Goal: Transaction & Acquisition: Purchase product/service

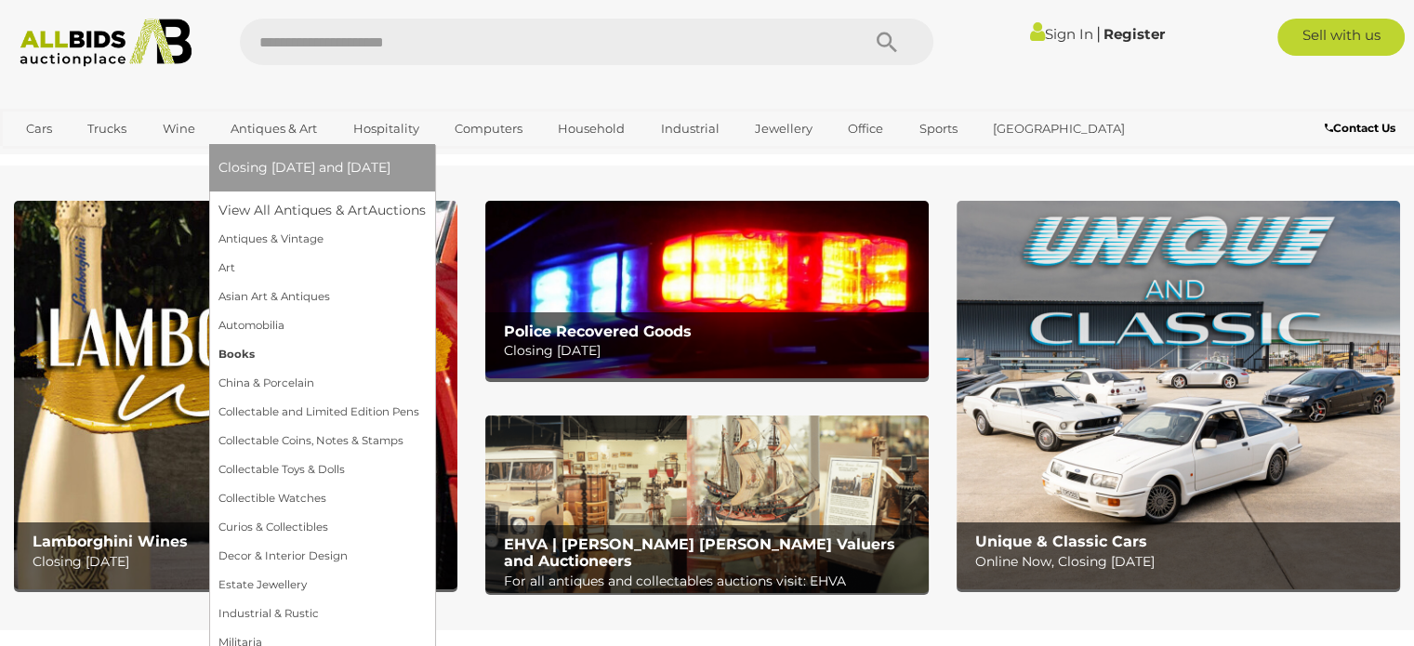
click at [242, 357] on link "Books" at bounding box center [321, 354] width 207 height 29
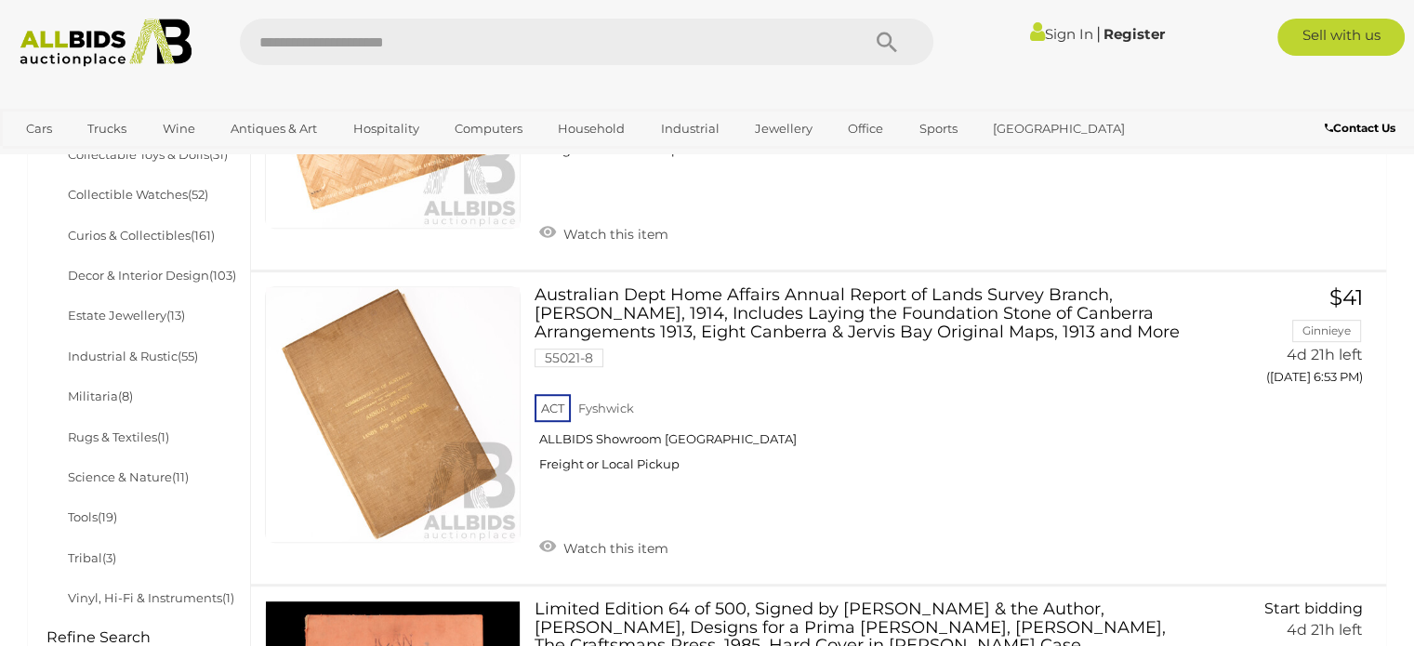
scroll to position [956, 0]
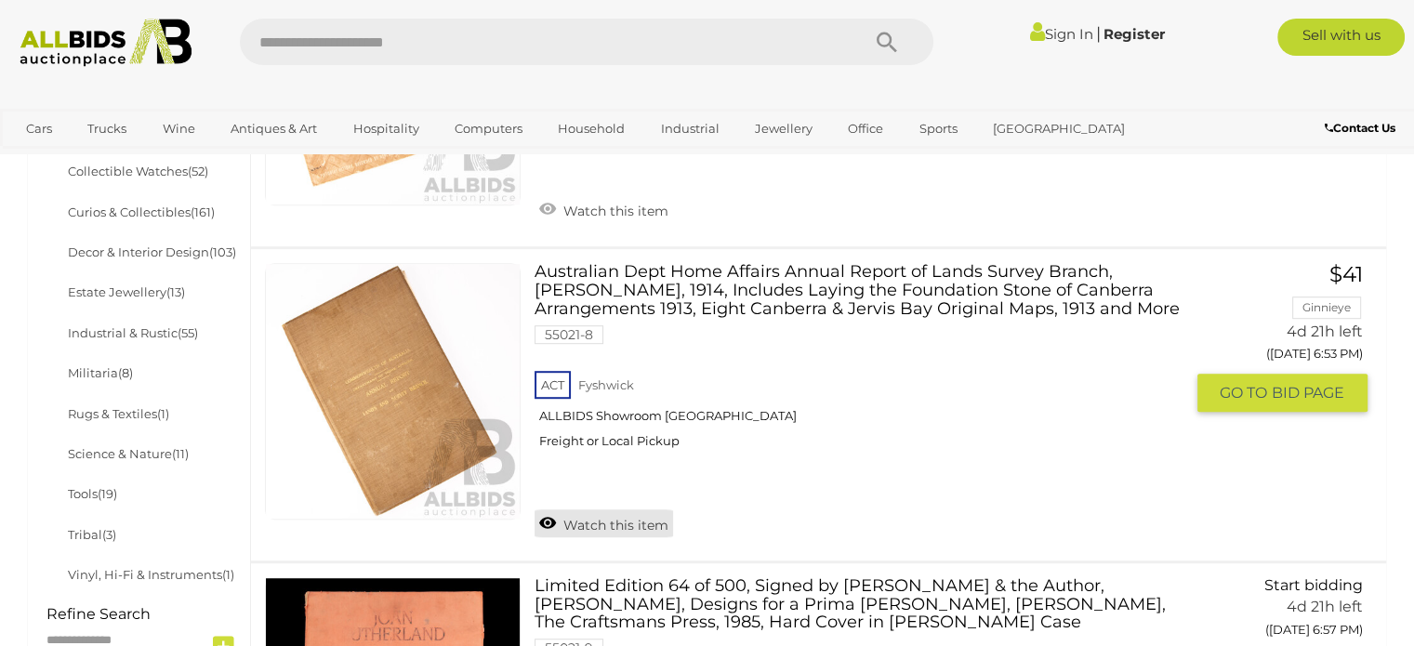
click at [592, 511] on link "Watch this item" at bounding box center [603, 523] width 138 height 28
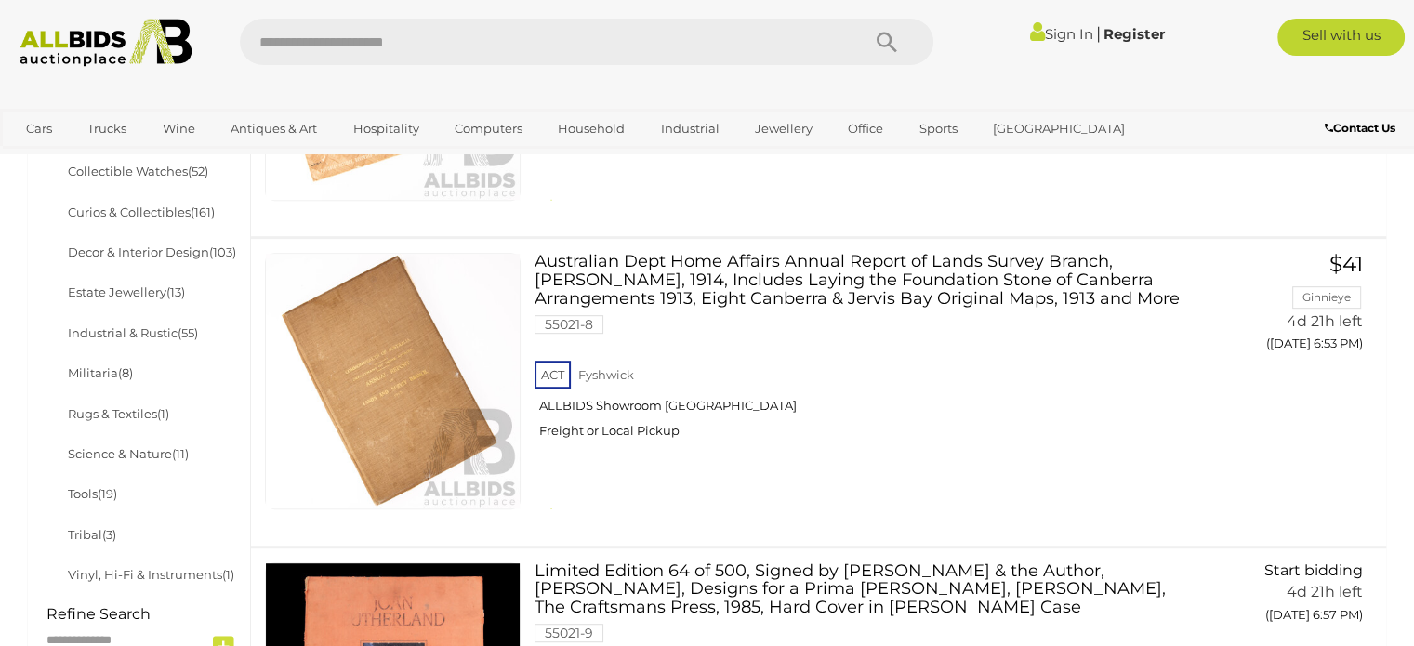
scroll to position [954, 0]
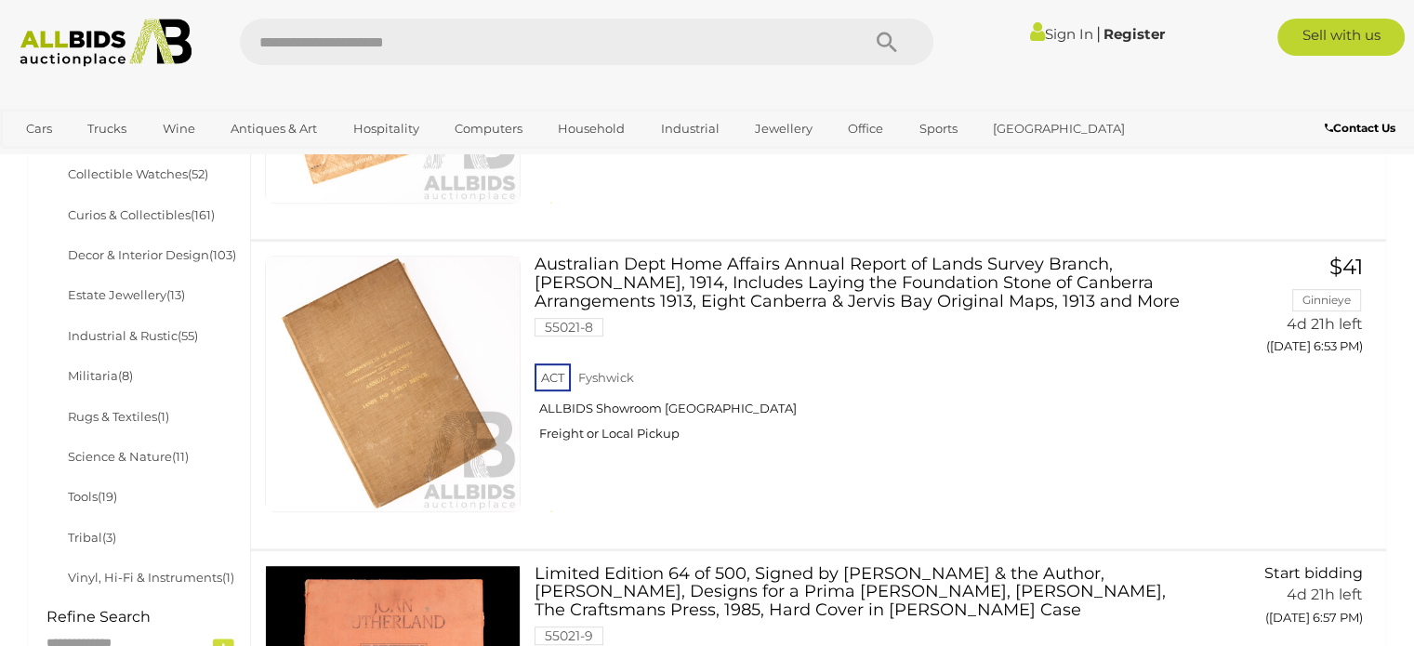
click at [1061, 36] on link "Sign In" at bounding box center [1060, 34] width 63 height 18
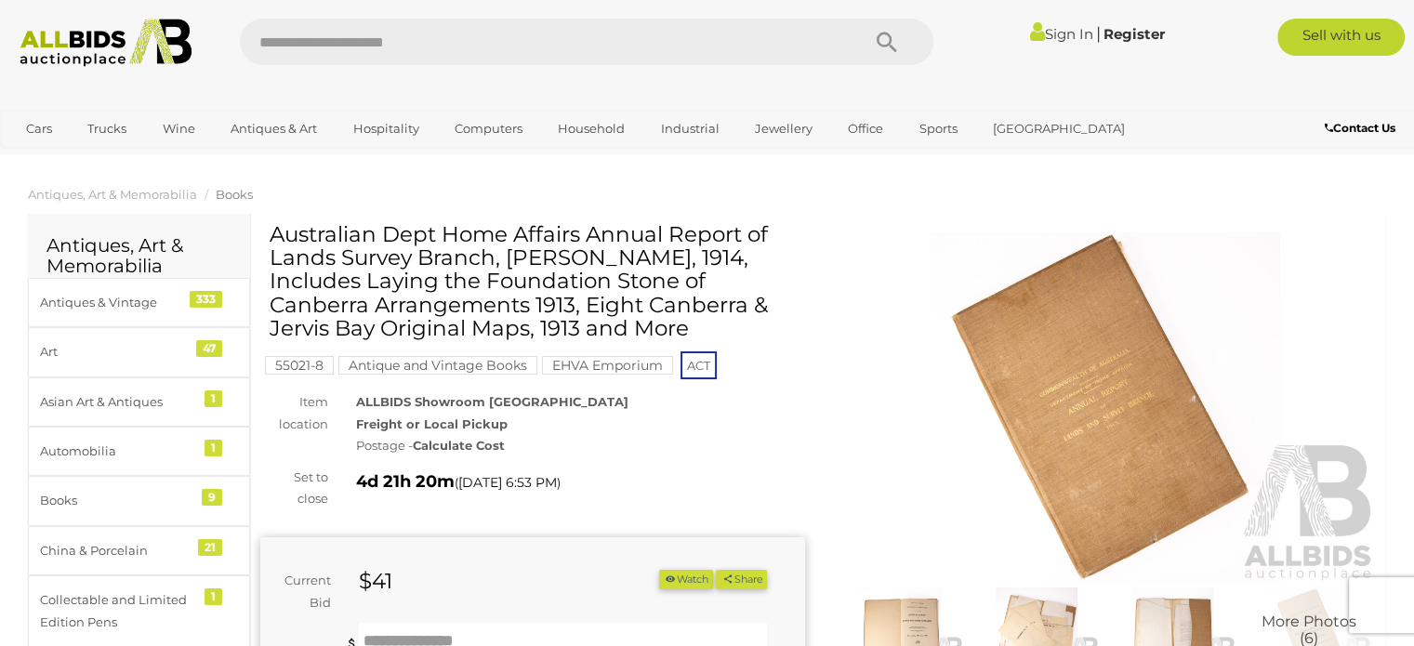
click at [1074, 440] on img at bounding box center [1105, 407] width 545 height 350
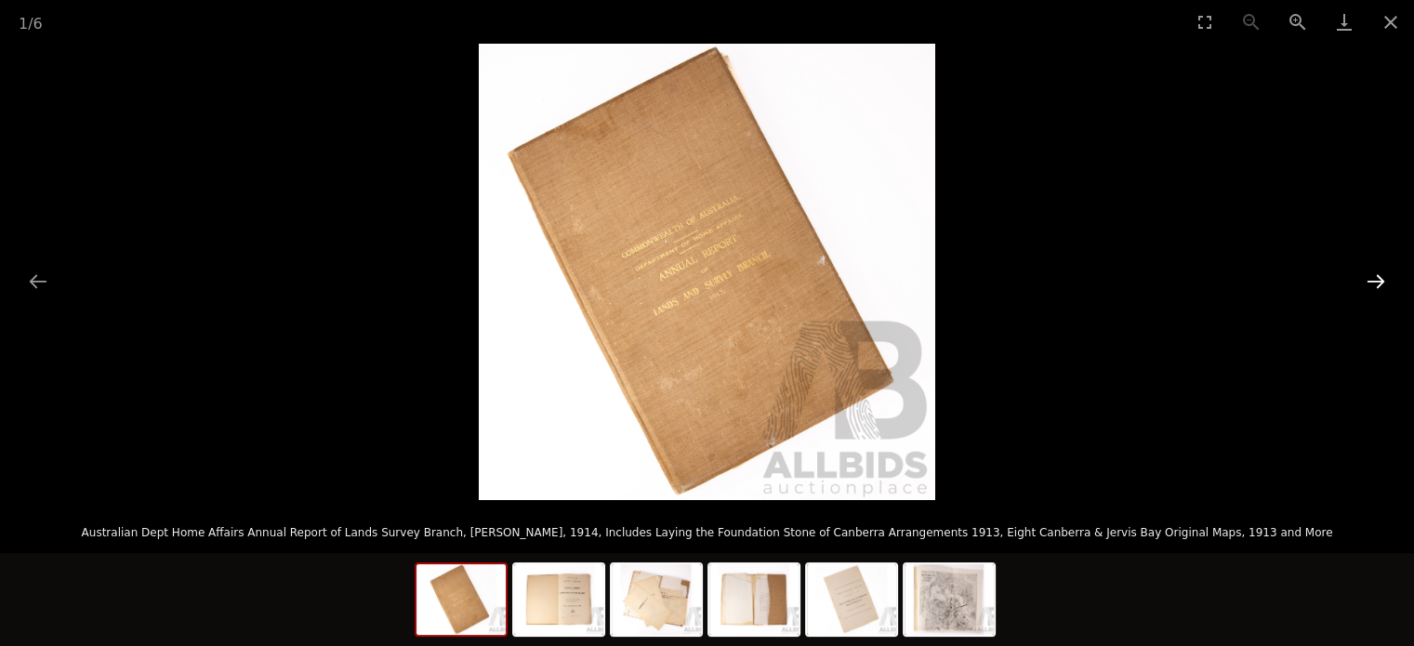
click at [1376, 282] on button "Next slide" at bounding box center [1375, 281] width 39 height 36
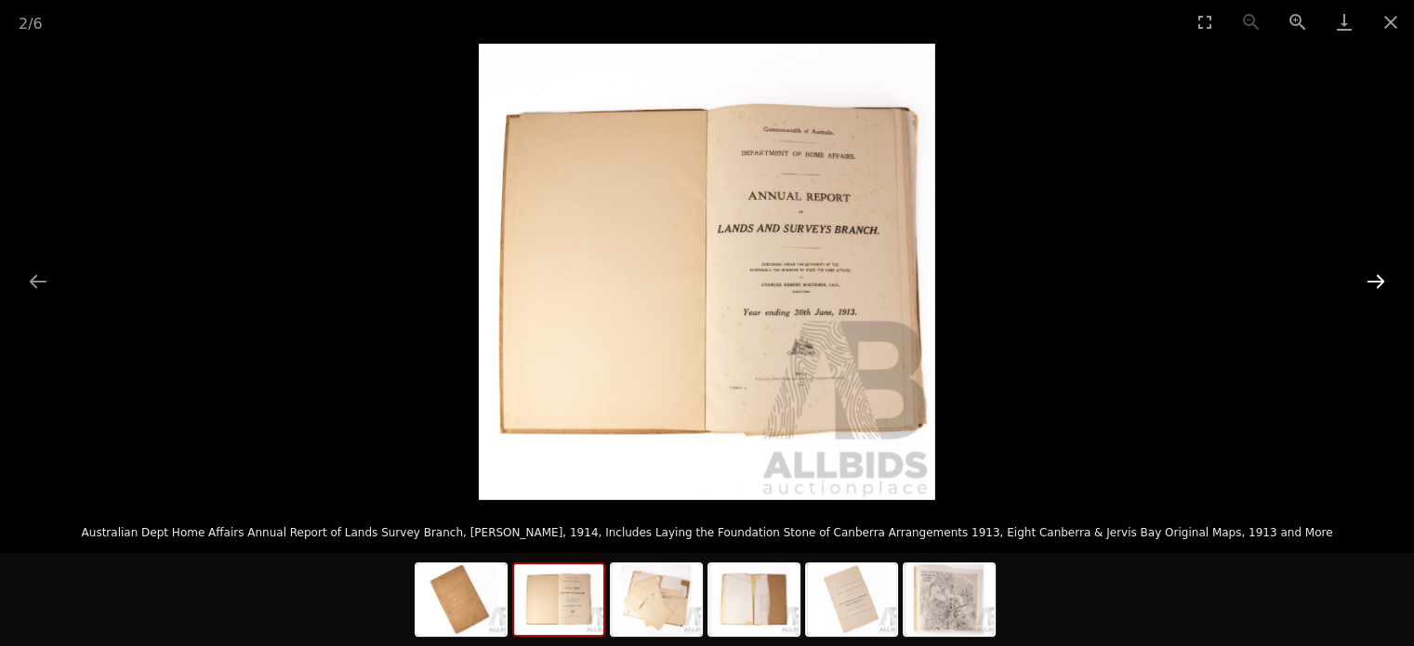
click at [1376, 282] on button "Next slide" at bounding box center [1375, 281] width 39 height 36
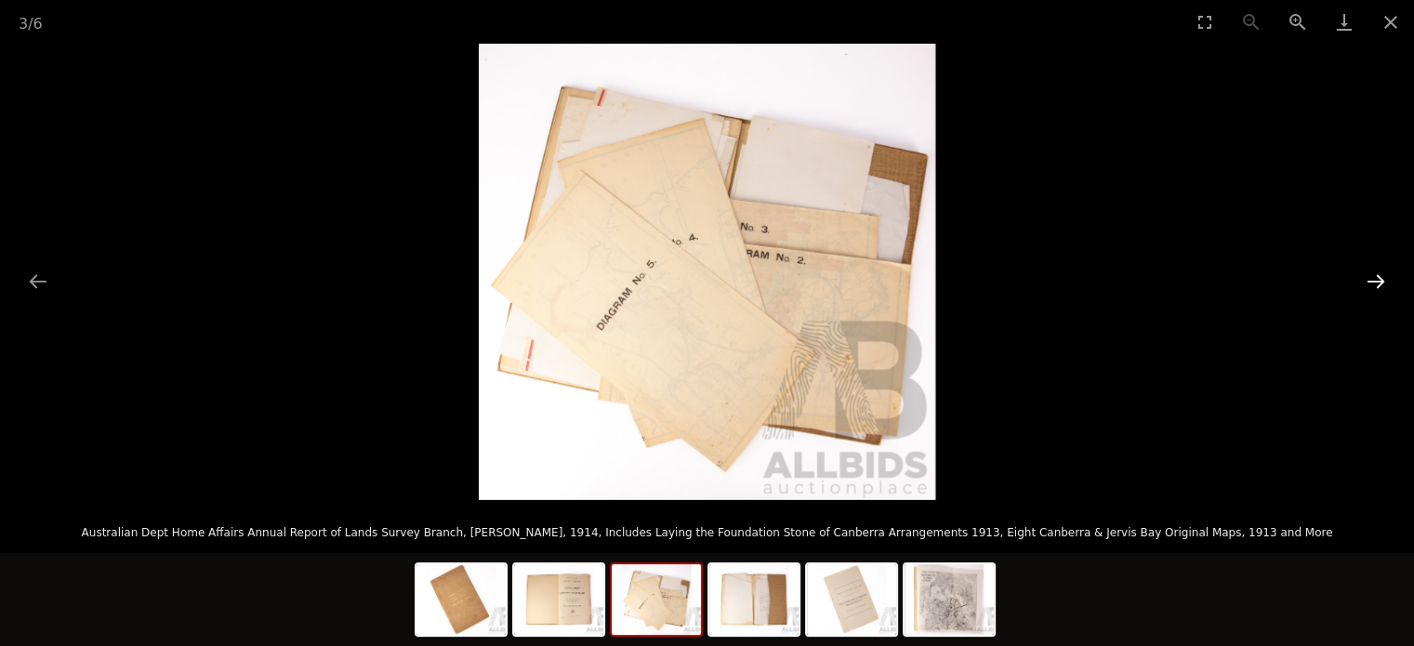
click at [1376, 282] on button "Next slide" at bounding box center [1375, 281] width 39 height 36
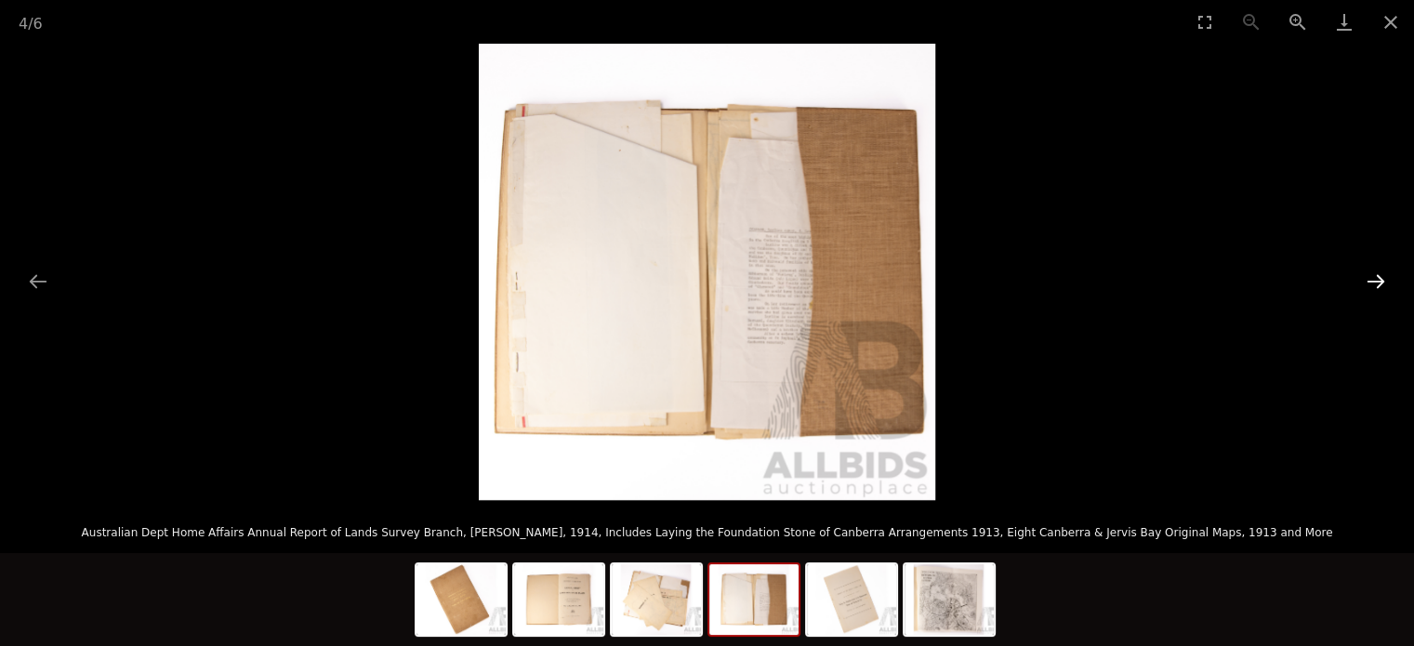
click at [1376, 282] on button "Next slide" at bounding box center [1375, 281] width 39 height 36
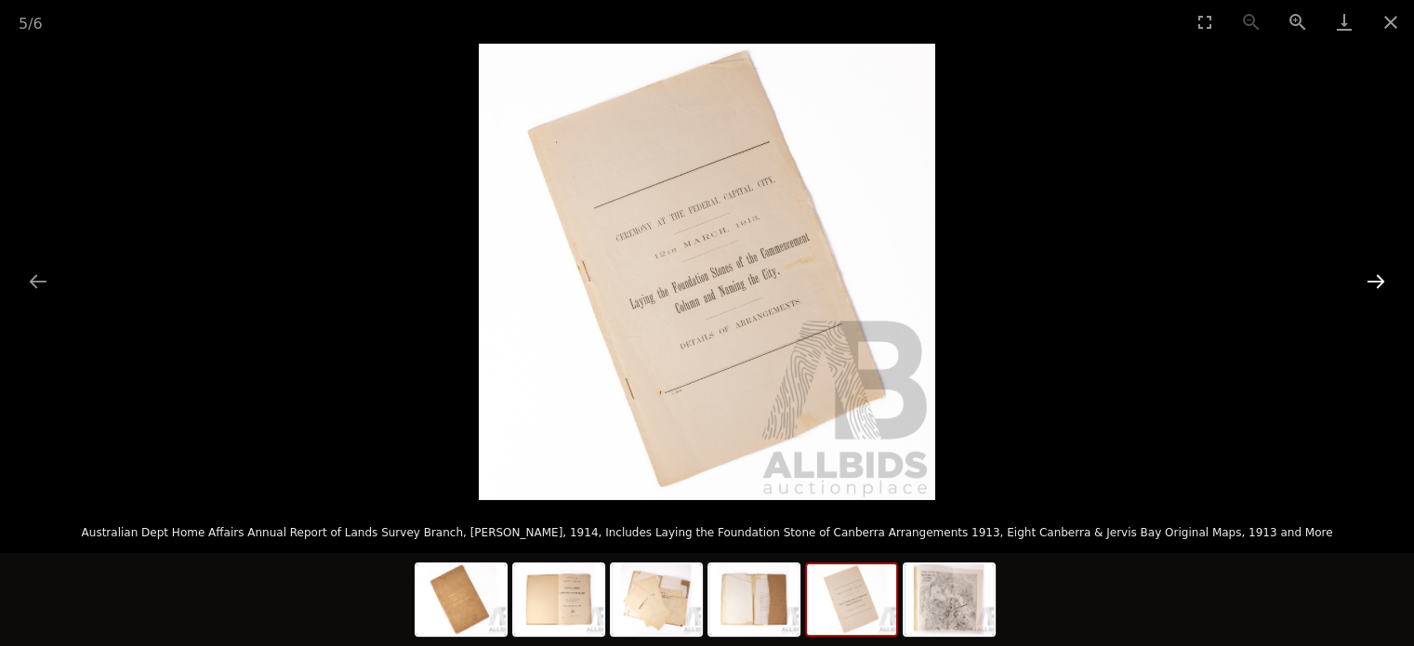
click at [1376, 282] on button "Next slide" at bounding box center [1375, 281] width 39 height 36
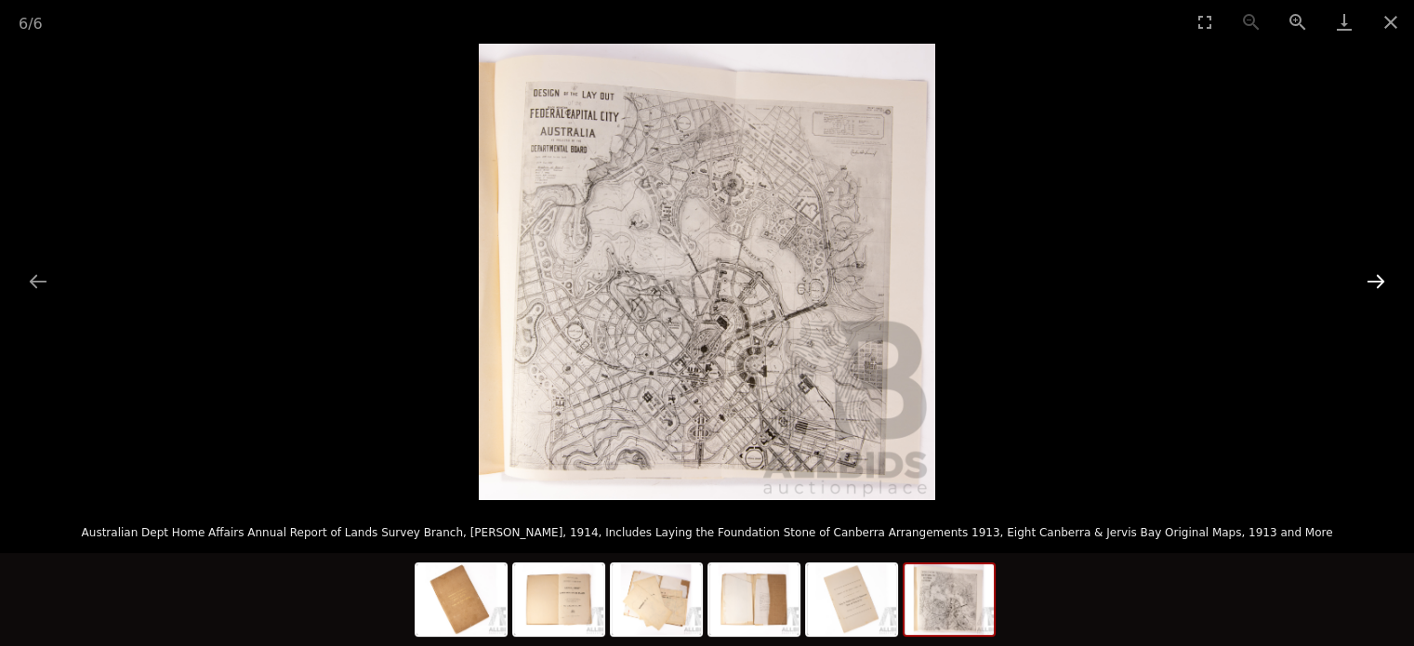
click at [1376, 282] on button "Next slide" at bounding box center [1375, 281] width 39 height 36
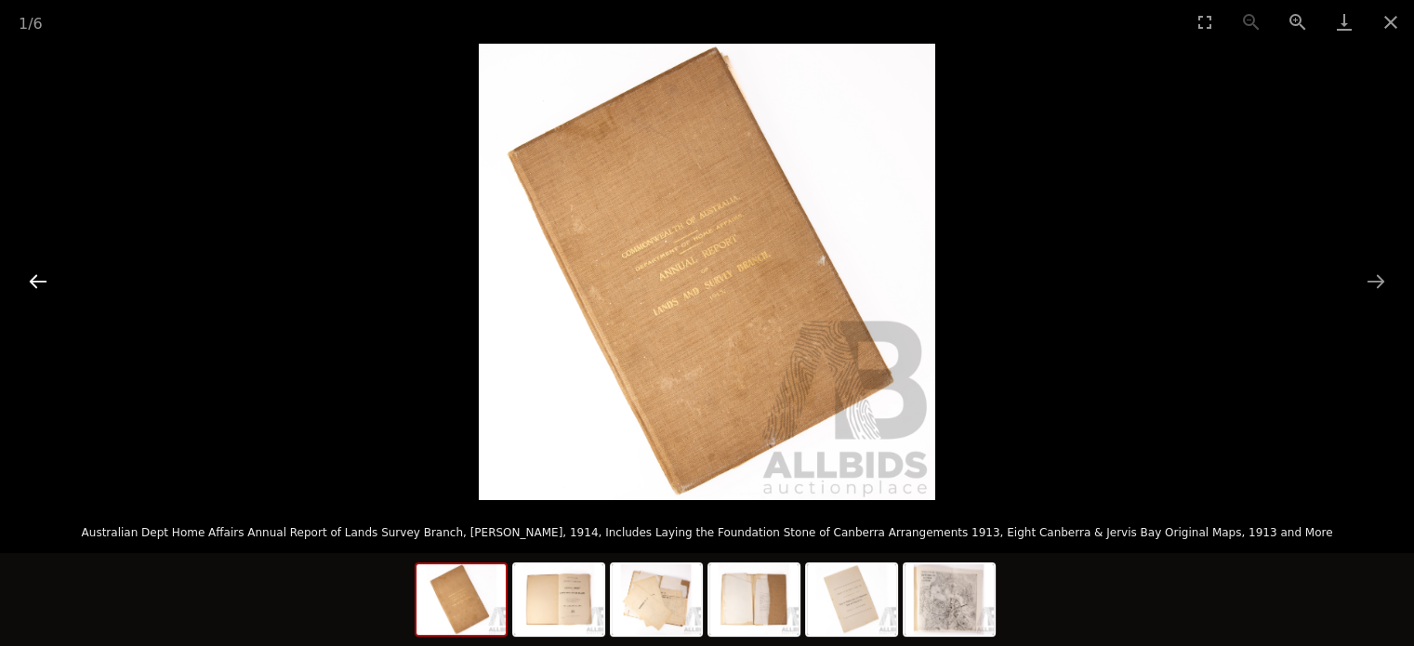
click at [35, 283] on button "Previous slide" at bounding box center [38, 281] width 39 height 36
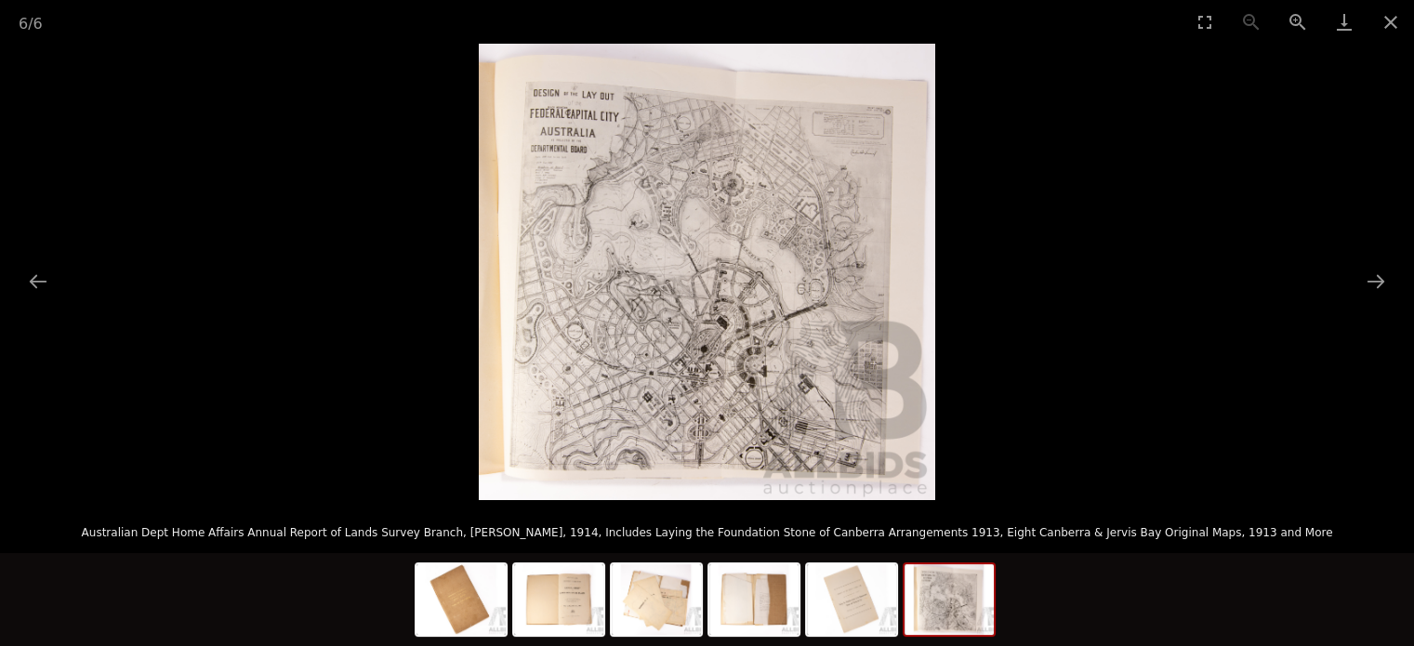
click at [547, 254] on img at bounding box center [707, 272] width 456 height 456
click at [1293, 21] on button "Zoom in" at bounding box center [1297, 22] width 46 height 44
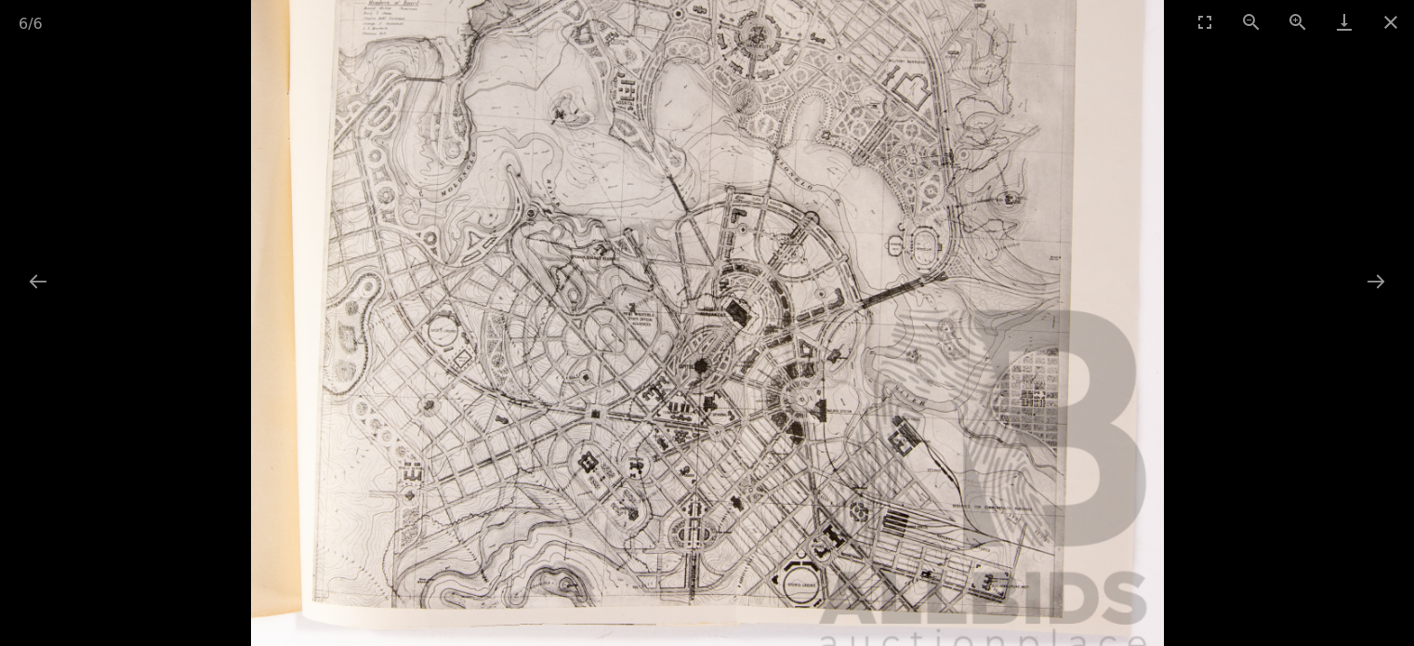
drag, startPoint x: 765, startPoint y: 290, endPoint x: 768, endPoint y: 256, distance: 34.5
click at [768, 256] on img at bounding box center [707, 212] width 913 height 913
click at [1383, 29] on button "Close gallery" at bounding box center [1390, 22] width 46 height 44
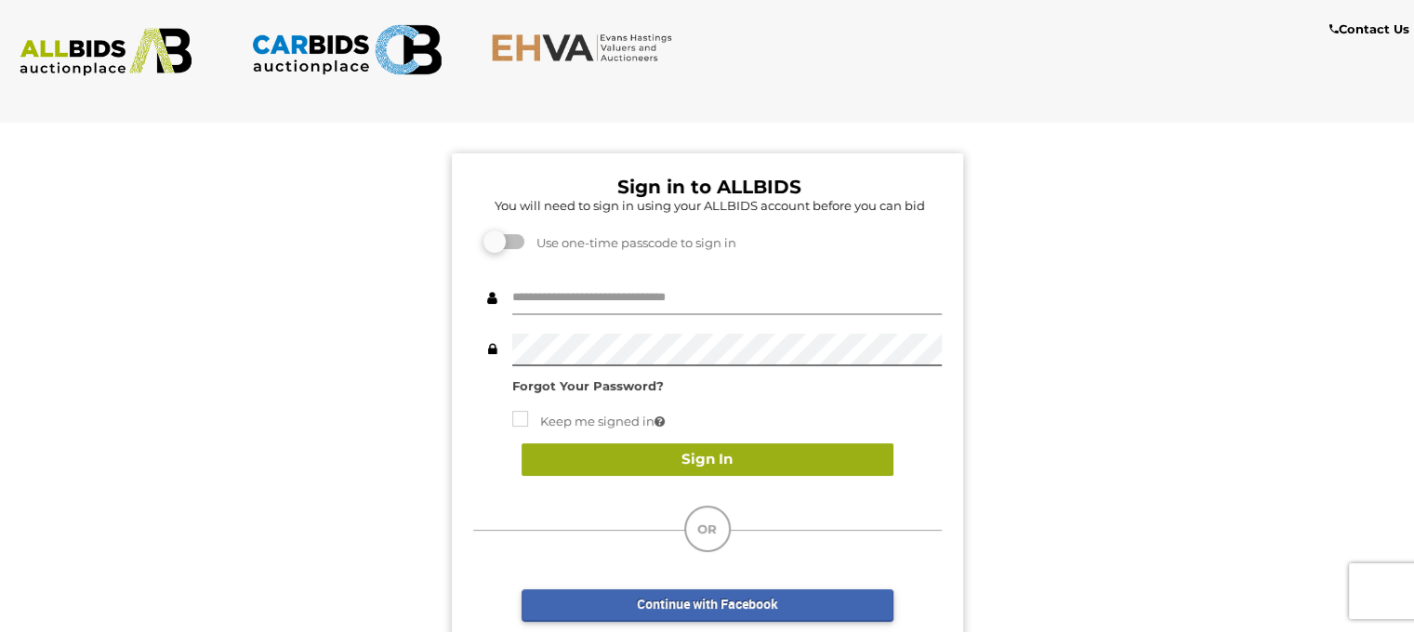
type input "**********"
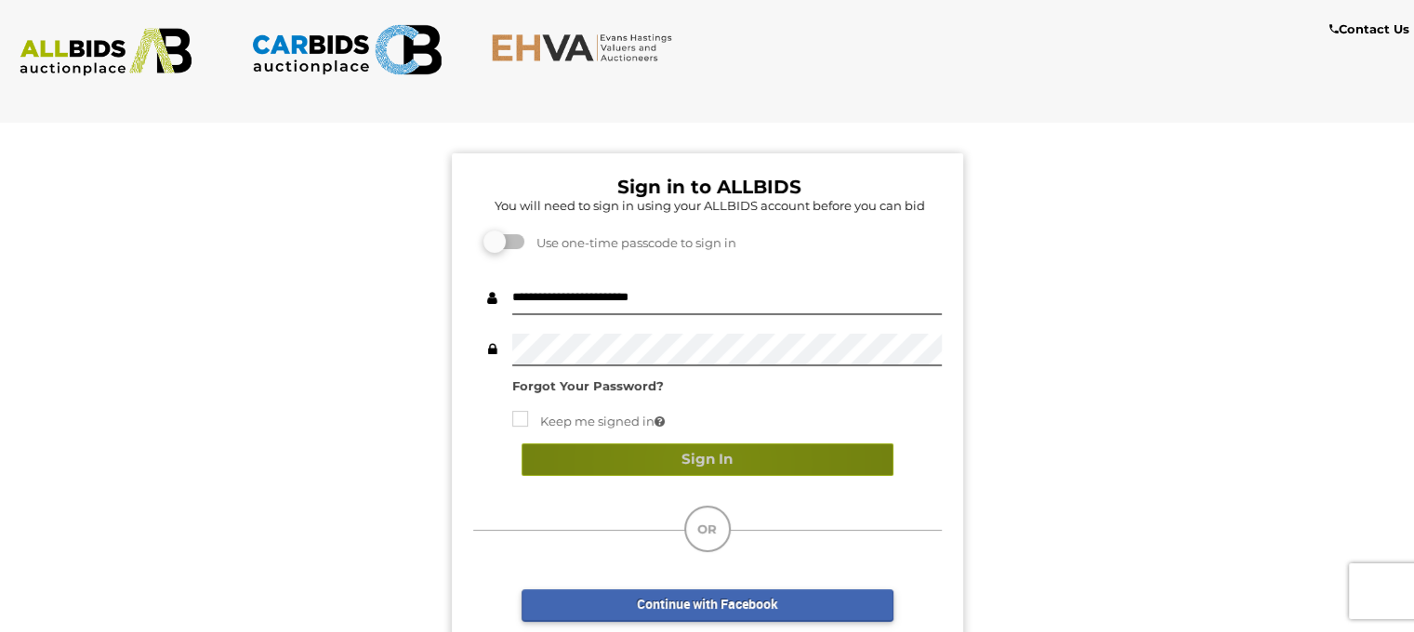
click at [701, 462] on button "Sign In" at bounding box center [707, 459] width 372 height 33
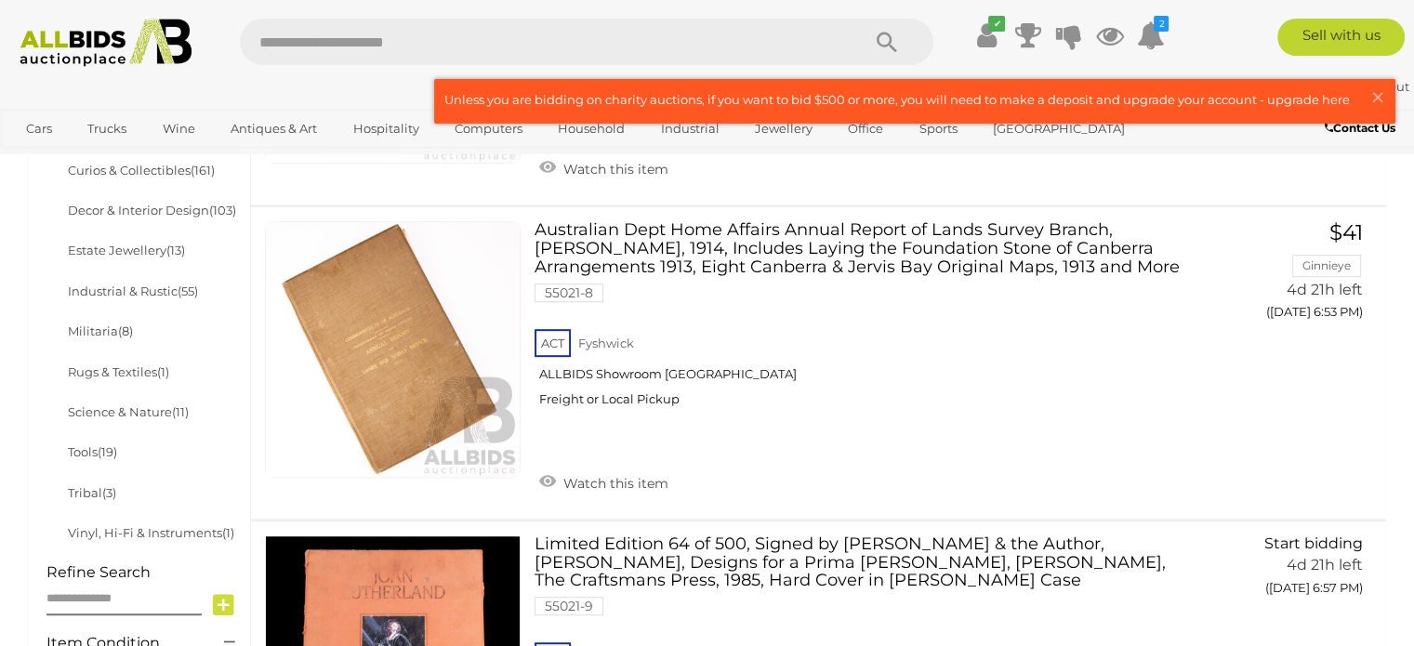
scroll to position [989, 0]
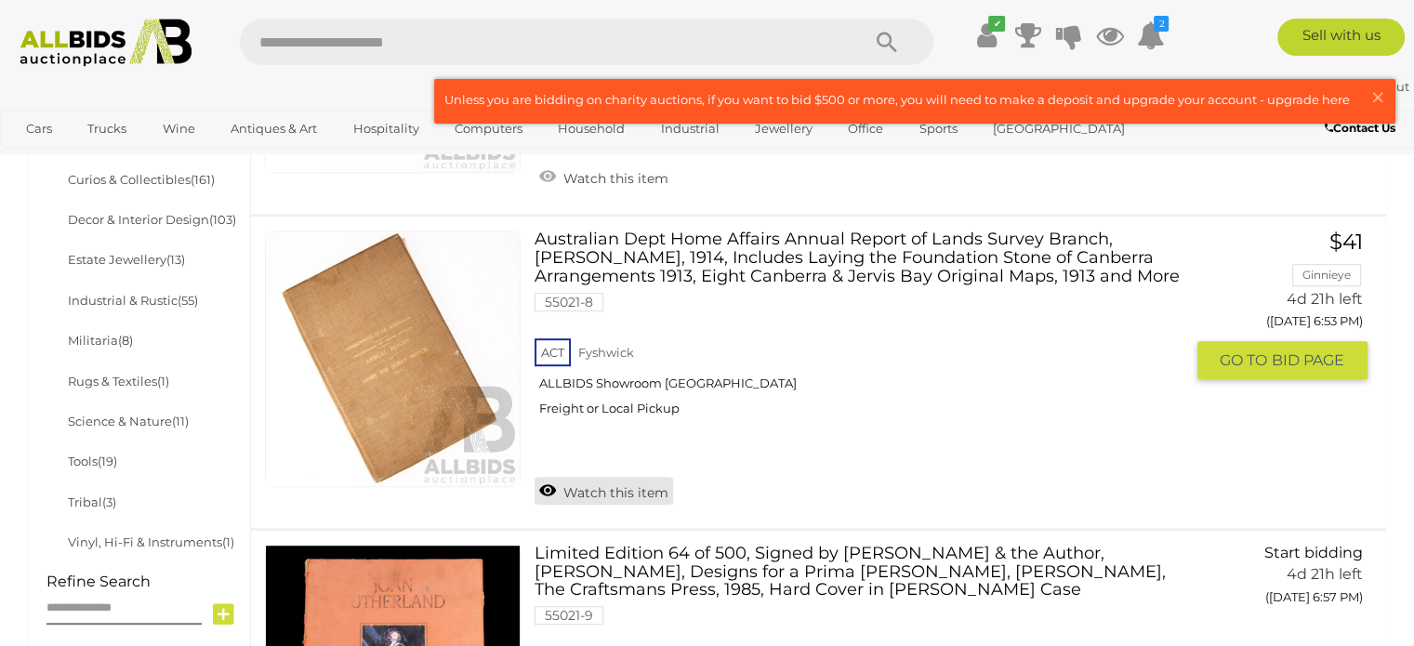
click at [541, 477] on link "Watch this item" at bounding box center [603, 491] width 138 height 28
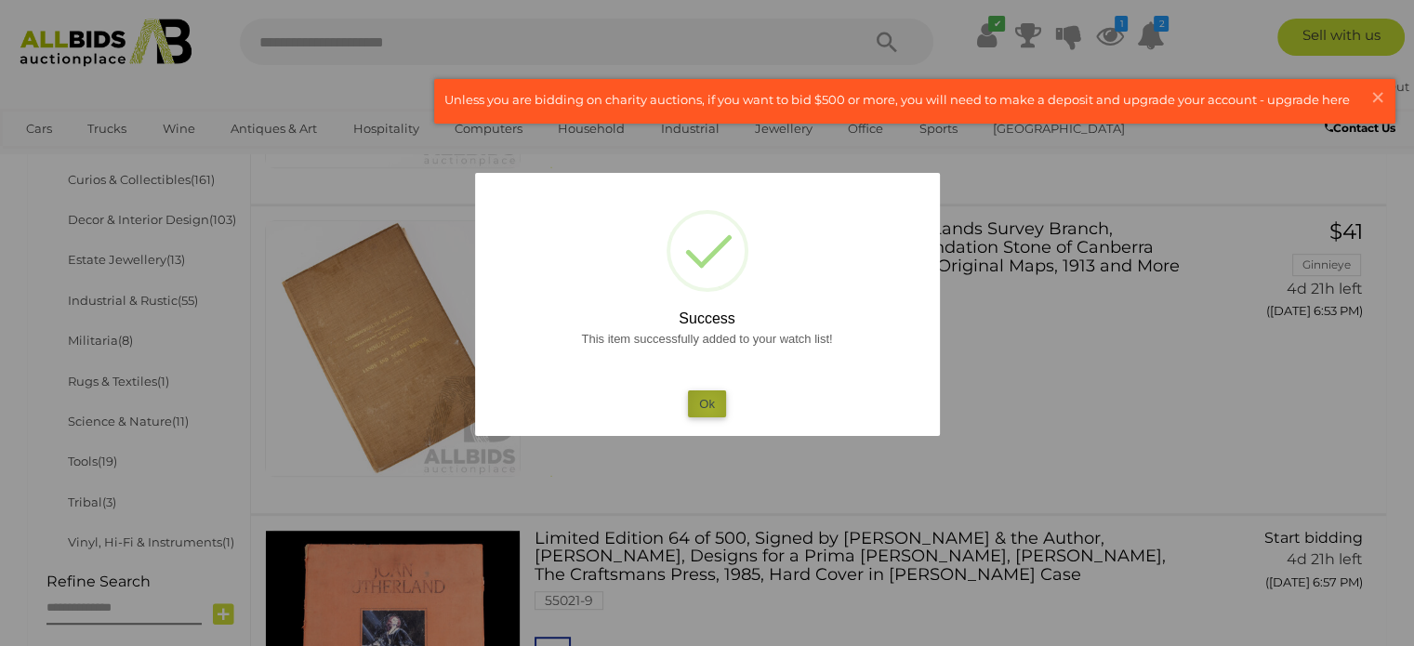
click at [709, 407] on button "Ok" at bounding box center [707, 403] width 38 height 27
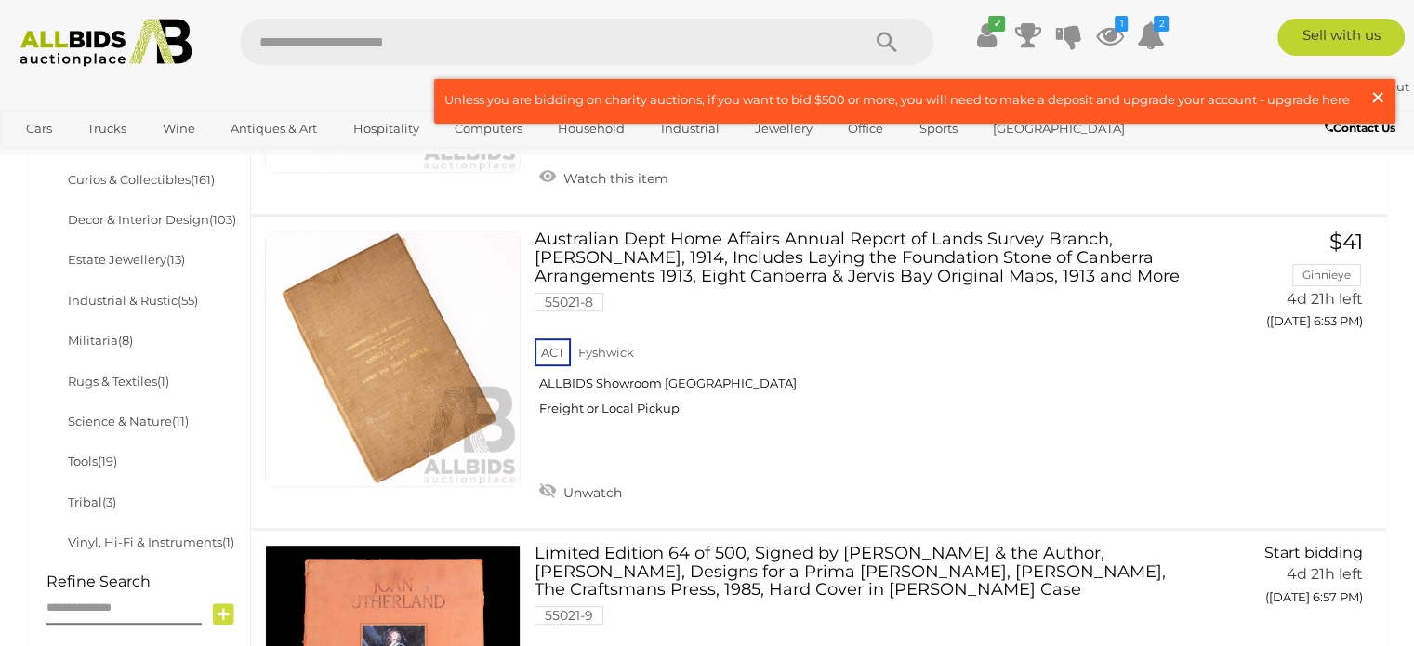
click at [1371, 93] on span "×" at bounding box center [1377, 97] width 17 height 36
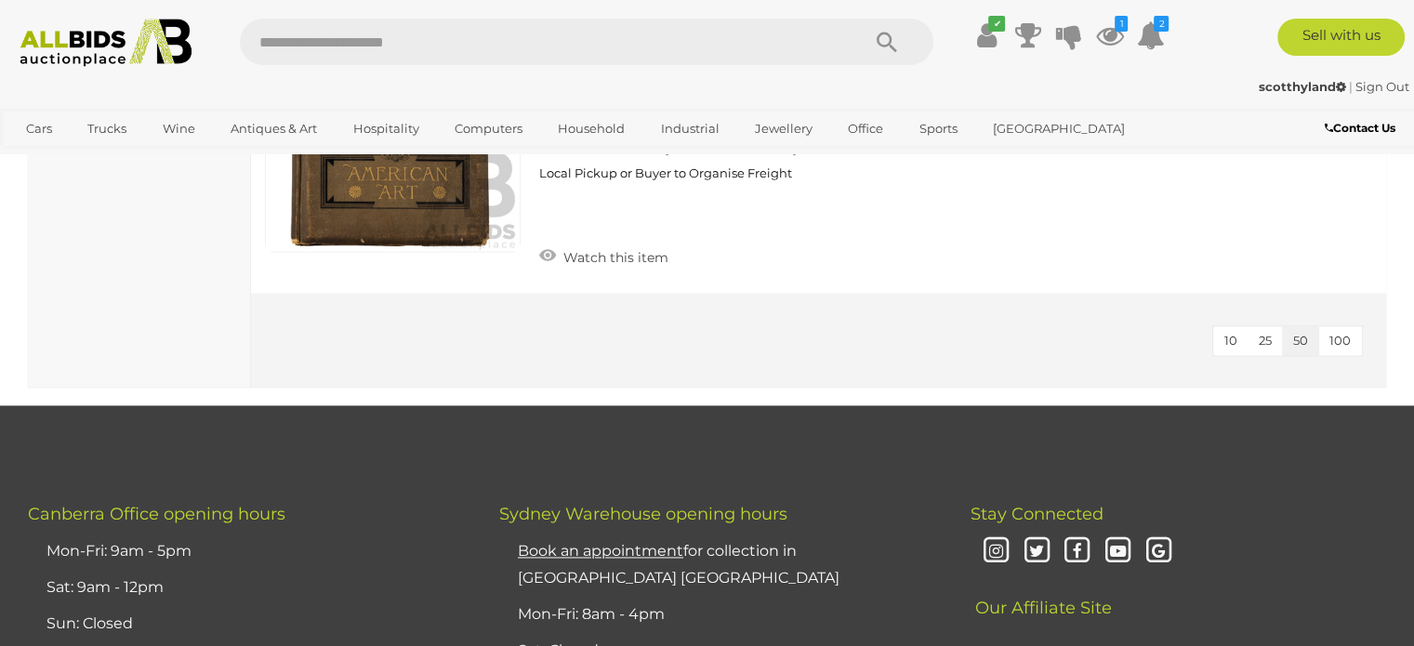
scroll to position [1513, 0]
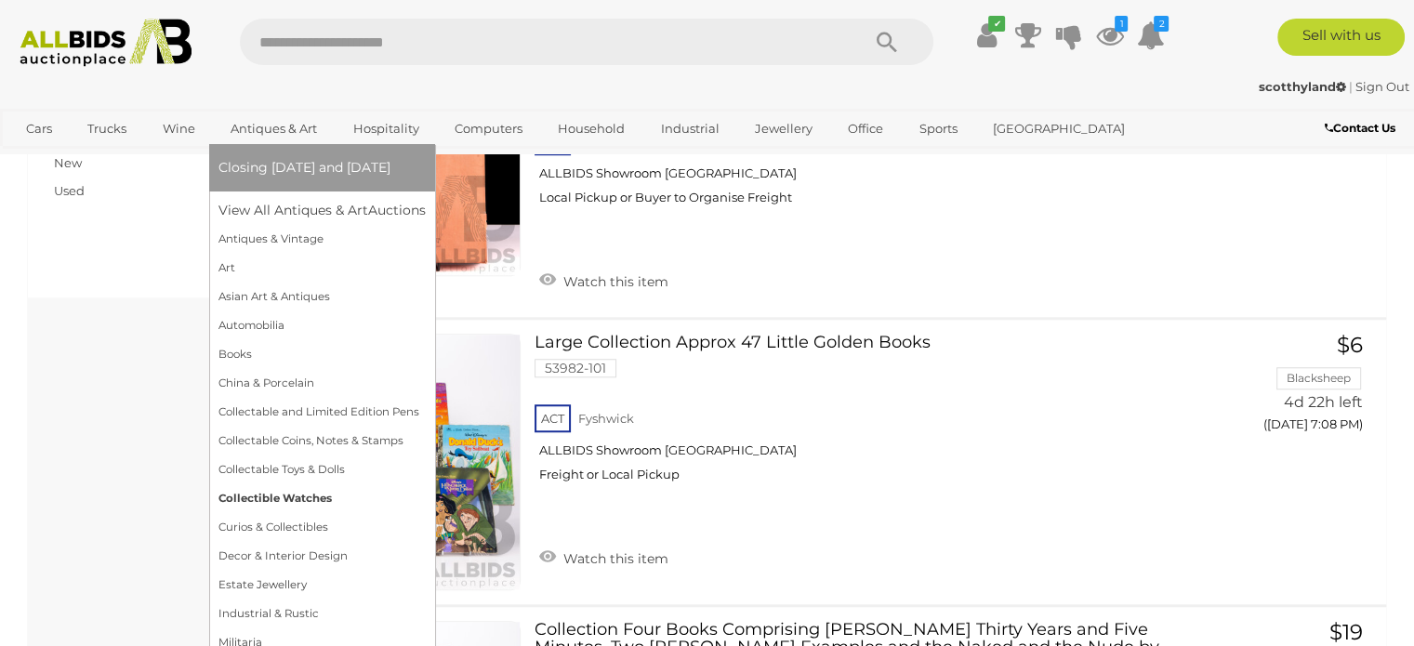
click at [302, 502] on link "Collectible Watches" at bounding box center [321, 498] width 207 height 29
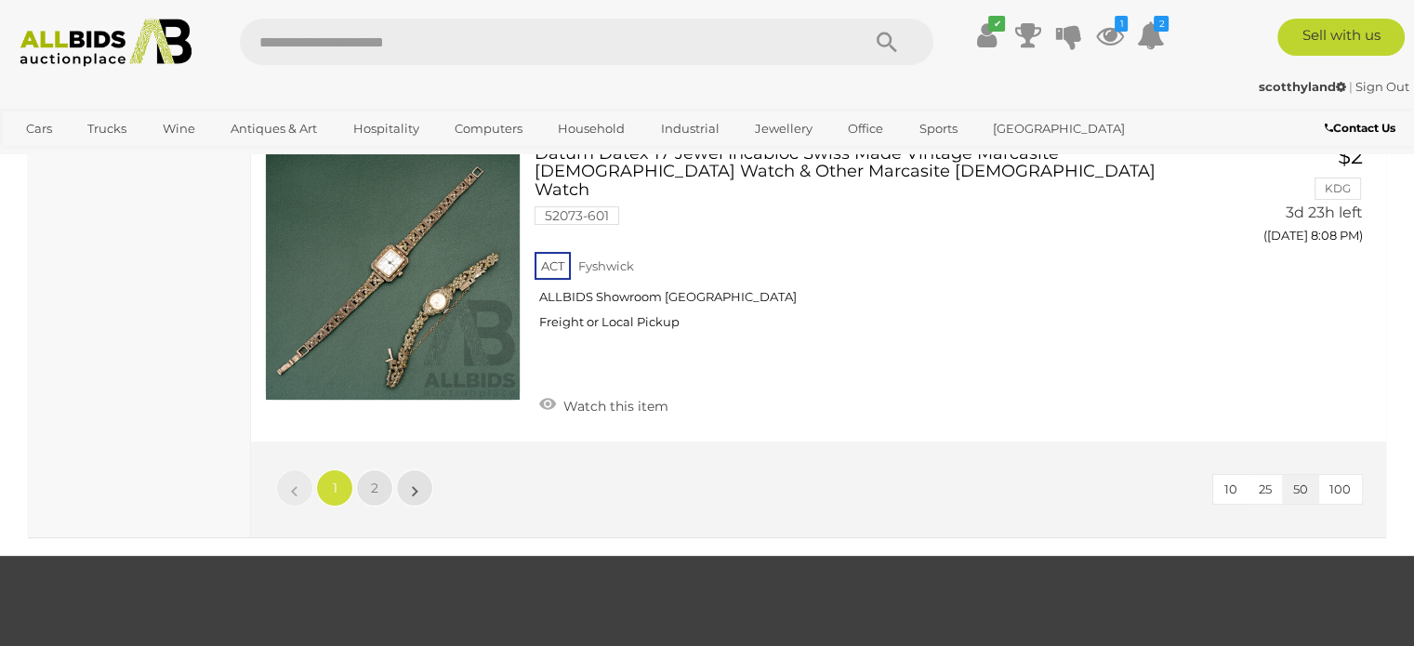
scroll to position [14530, 0]
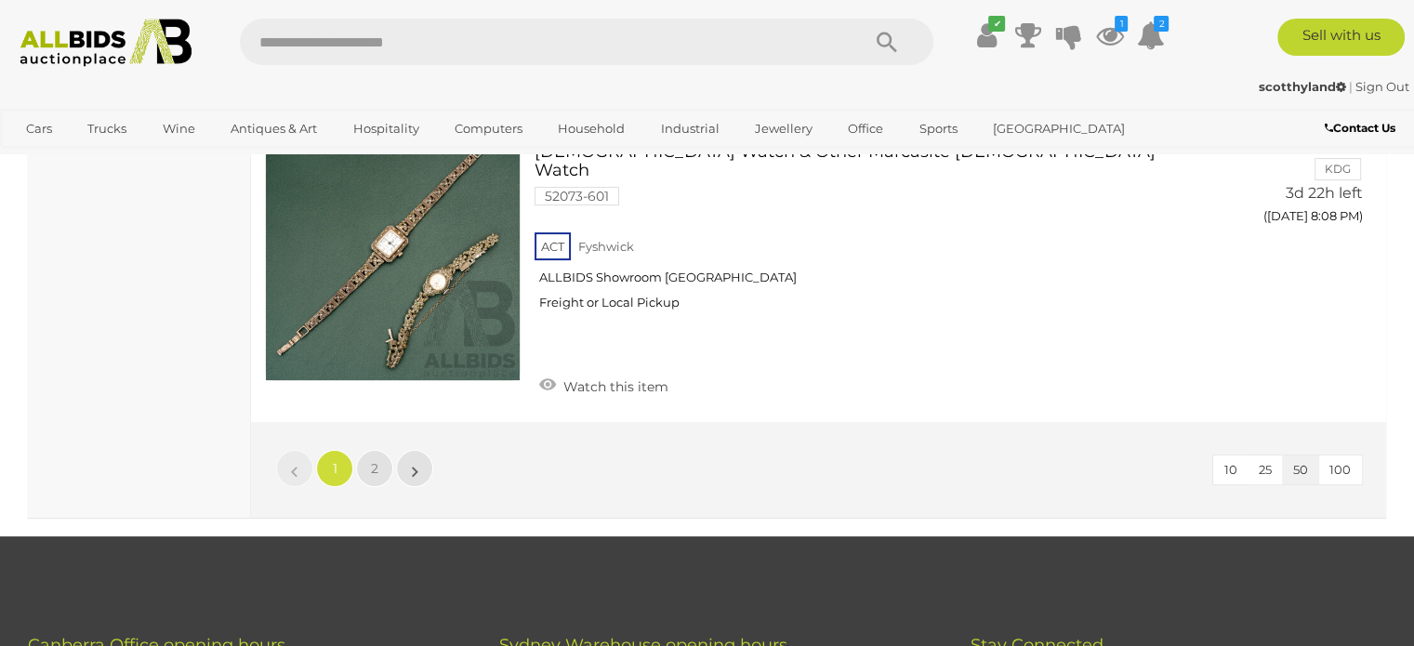
click at [412, 450] on li "»" at bounding box center [415, 468] width 36 height 37
click at [379, 450] on link "2" at bounding box center [374, 468] width 37 height 37
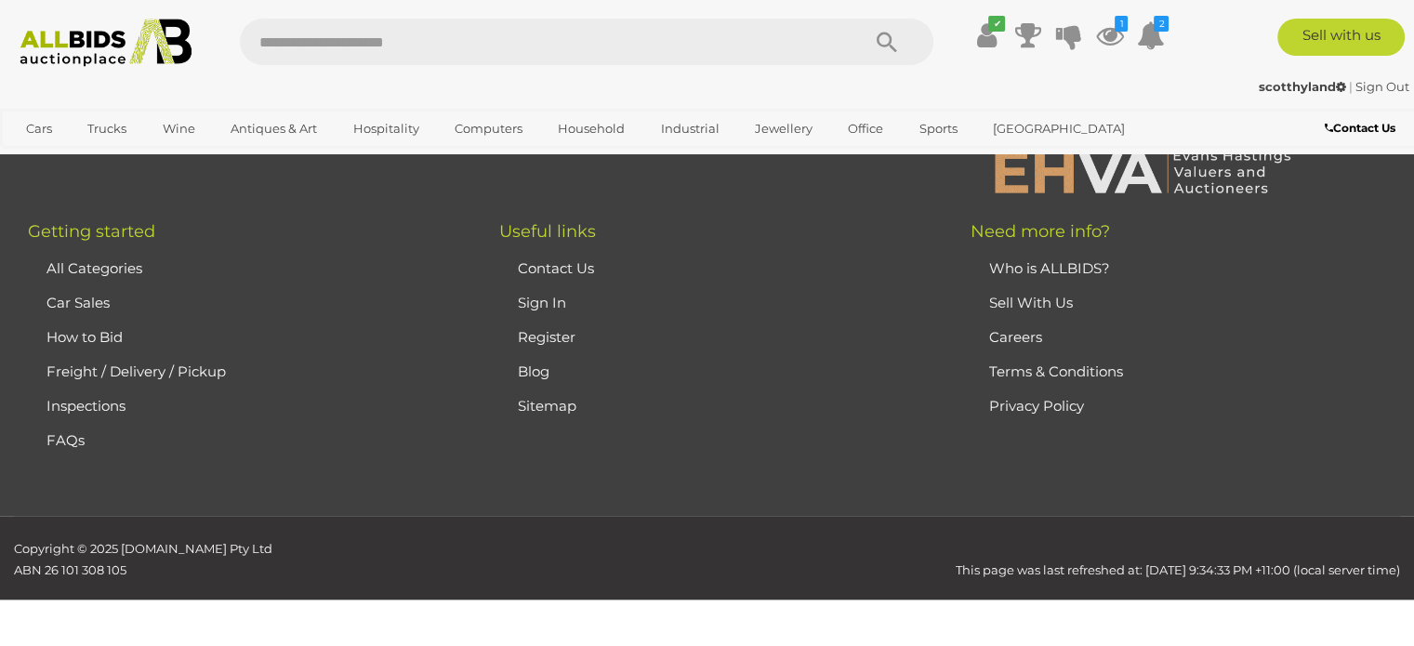
scroll to position [122, 0]
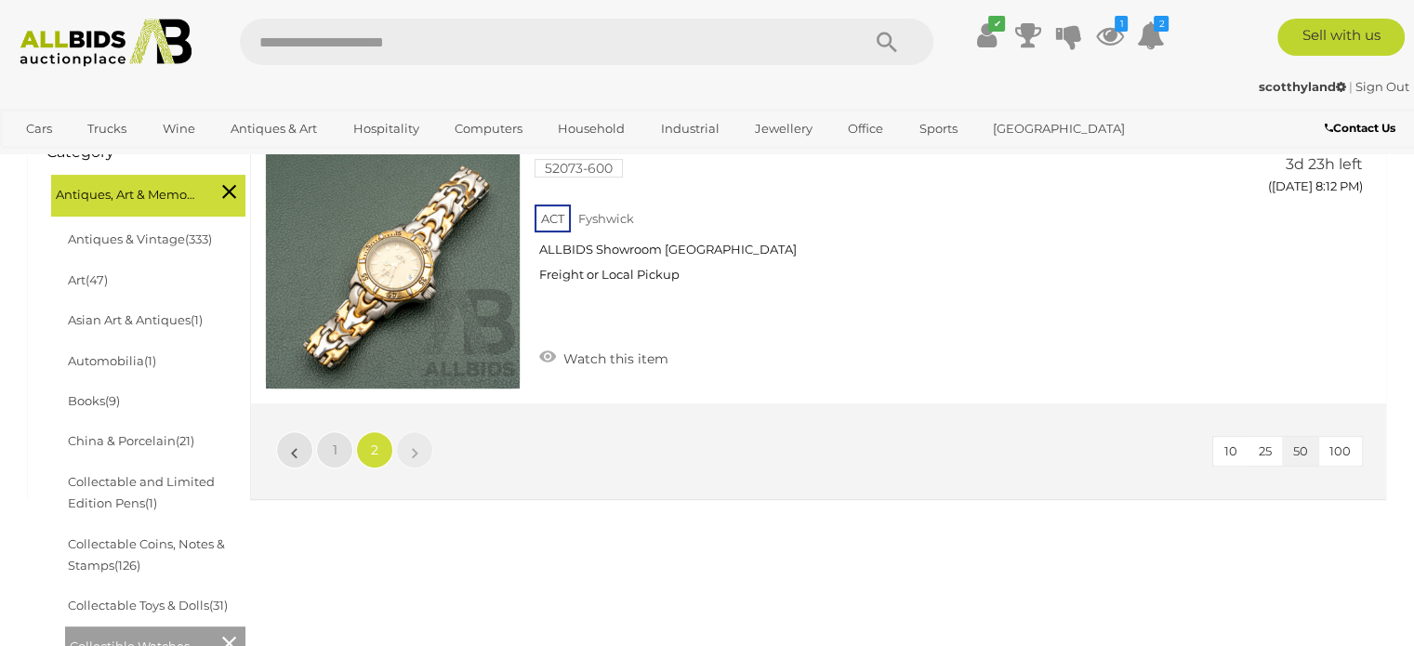
scroll to position [110, 0]
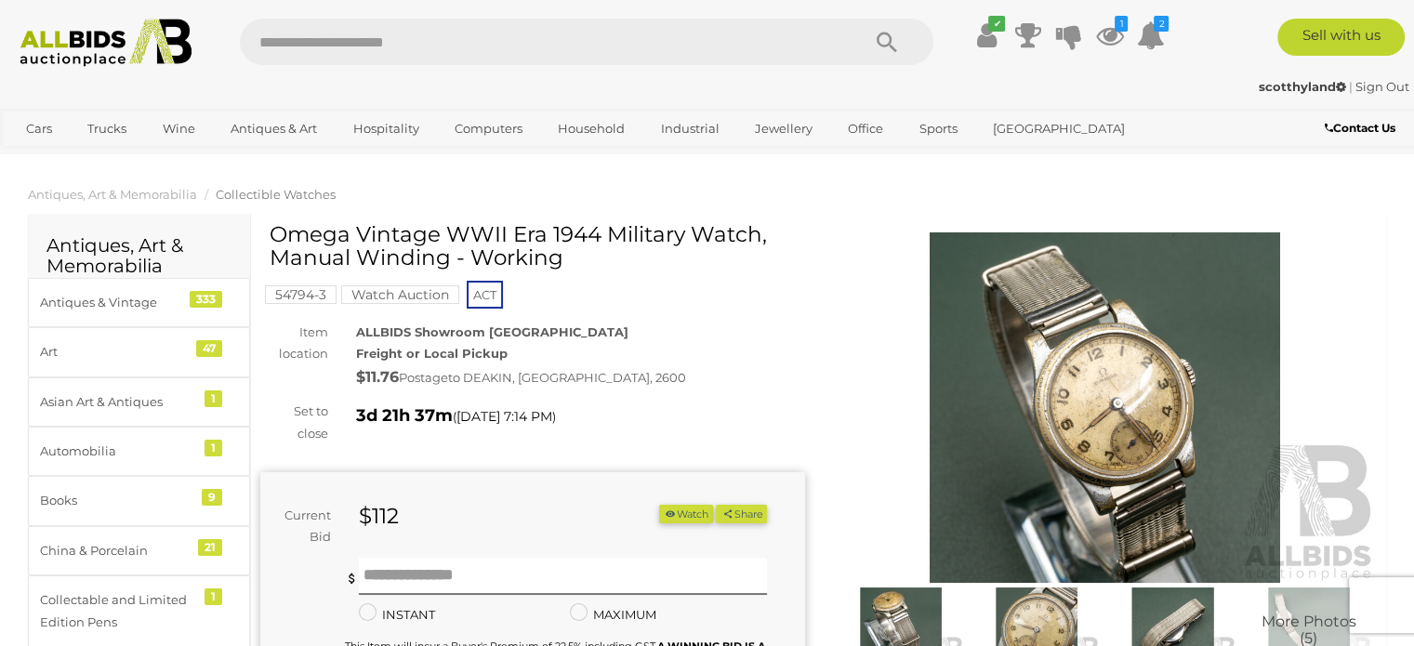
click at [1117, 447] on img at bounding box center [1105, 407] width 545 height 350
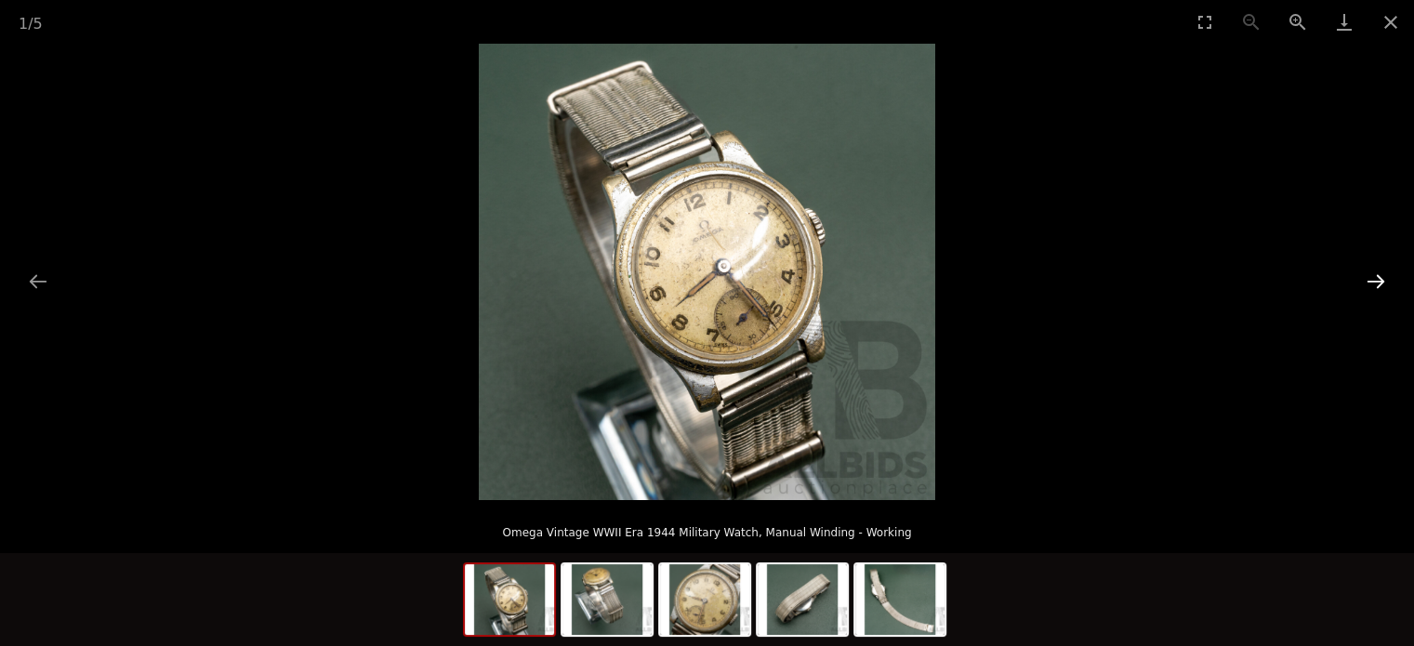
click at [1378, 287] on button "Next slide" at bounding box center [1375, 281] width 39 height 36
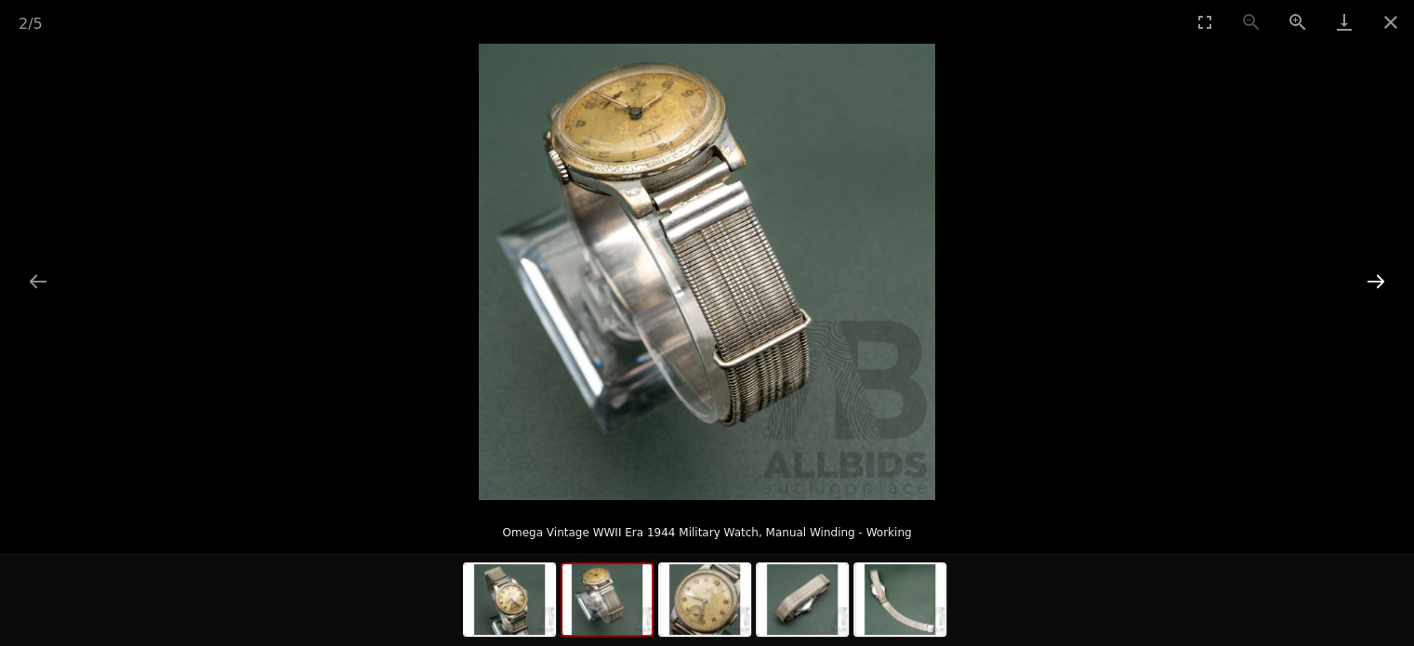
click at [1378, 287] on button "Next slide" at bounding box center [1375, 281] width 39 height 36
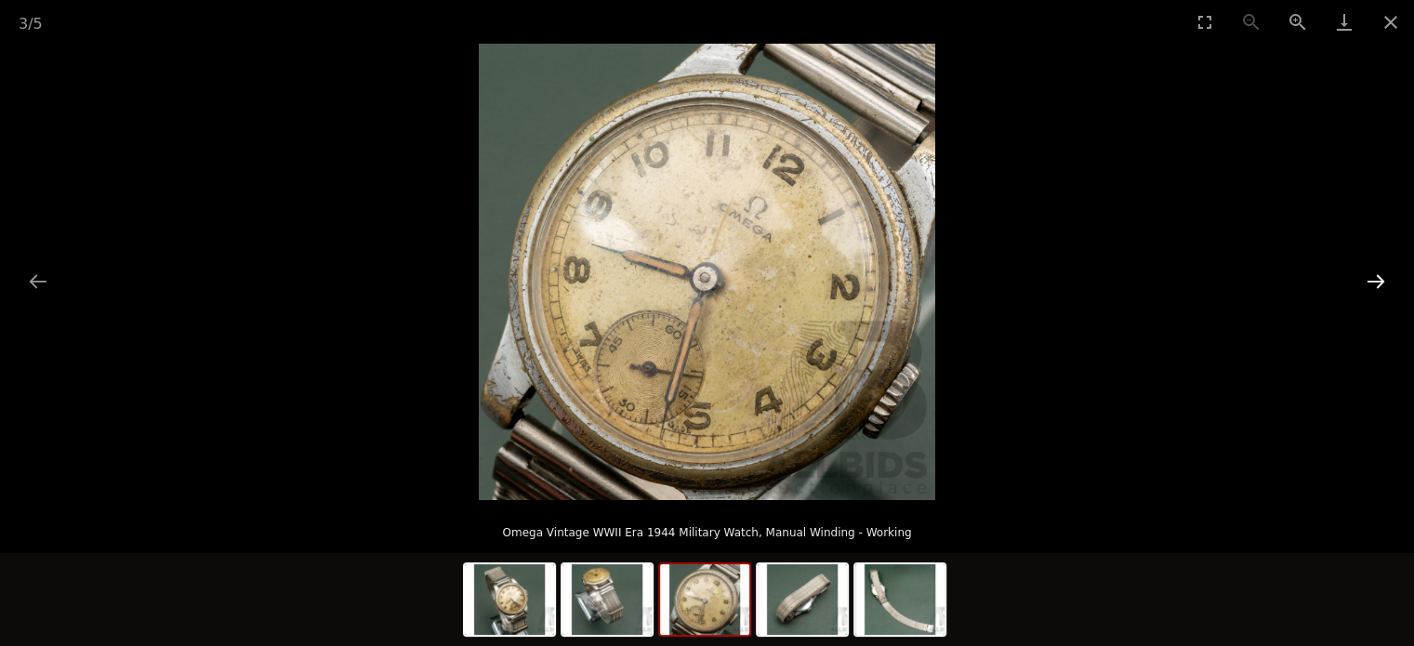
click at [1378, 287] on button "Next slide" at bounding box center [1375, 281] width 39 height 36
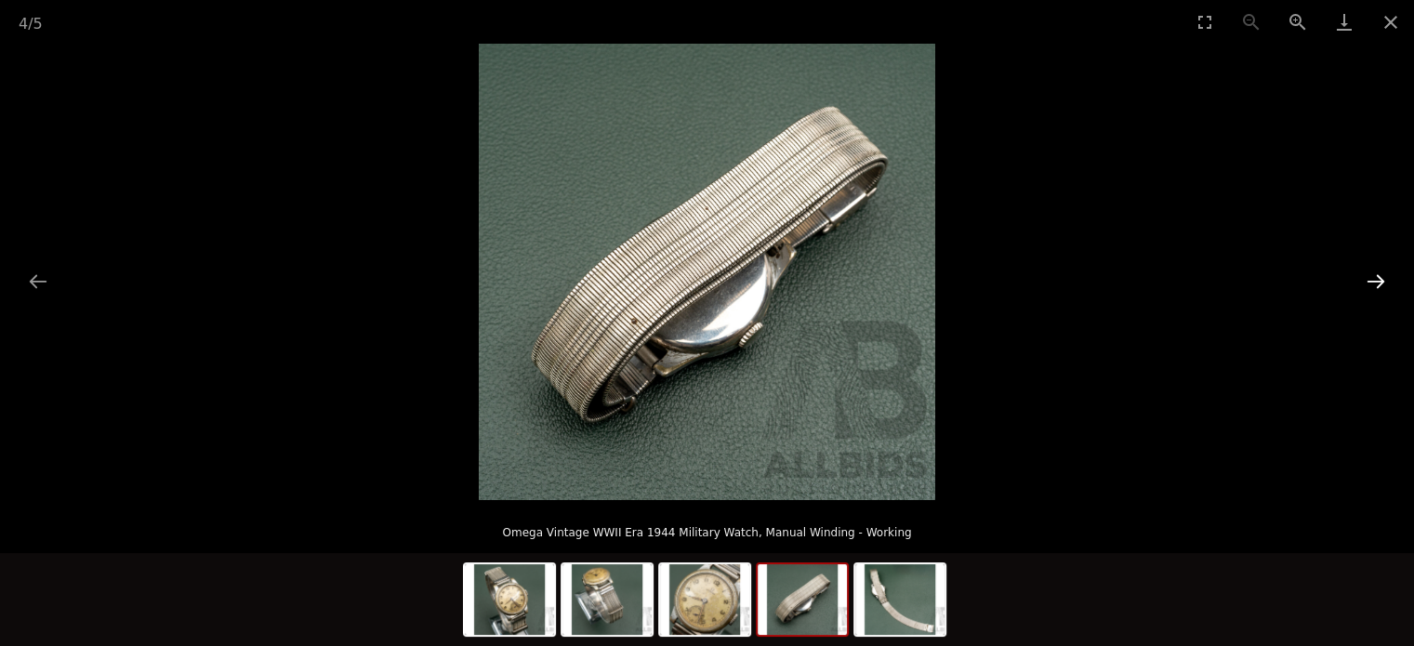
click at [1378, 287] on button "Next slide" at bounding box center [1375, 281] width 39 height 36
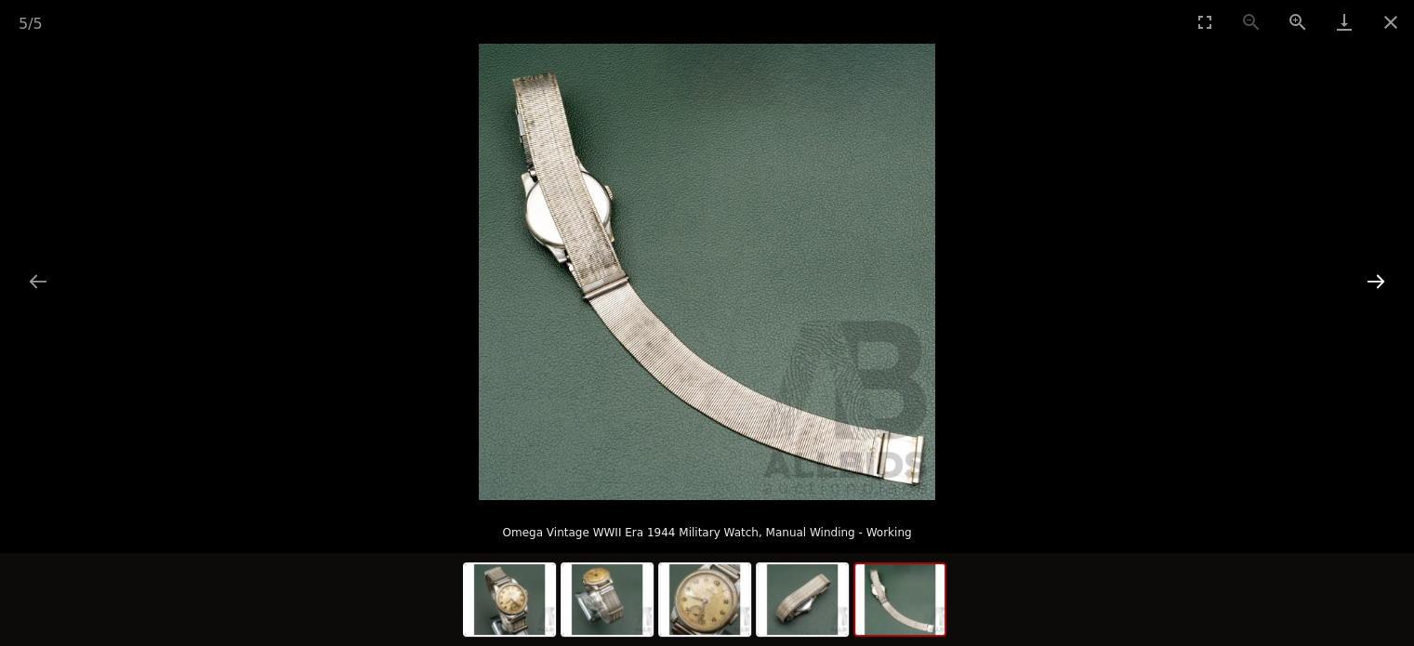
click at [1378, 287] on button "Next slide" at bounding box center [1375, 281] width 39 height 36
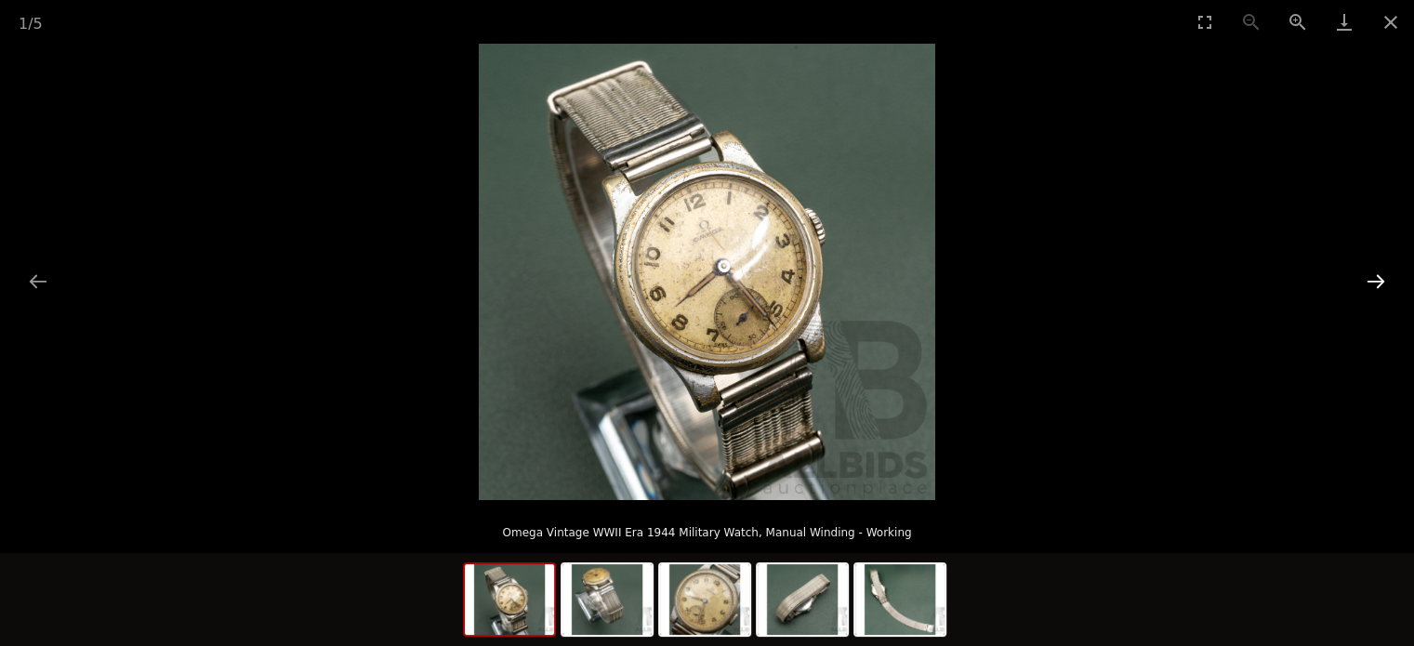
click at [1378, 287] on button "Next slide" at bounding box center [1375, 281] width 39 height 36
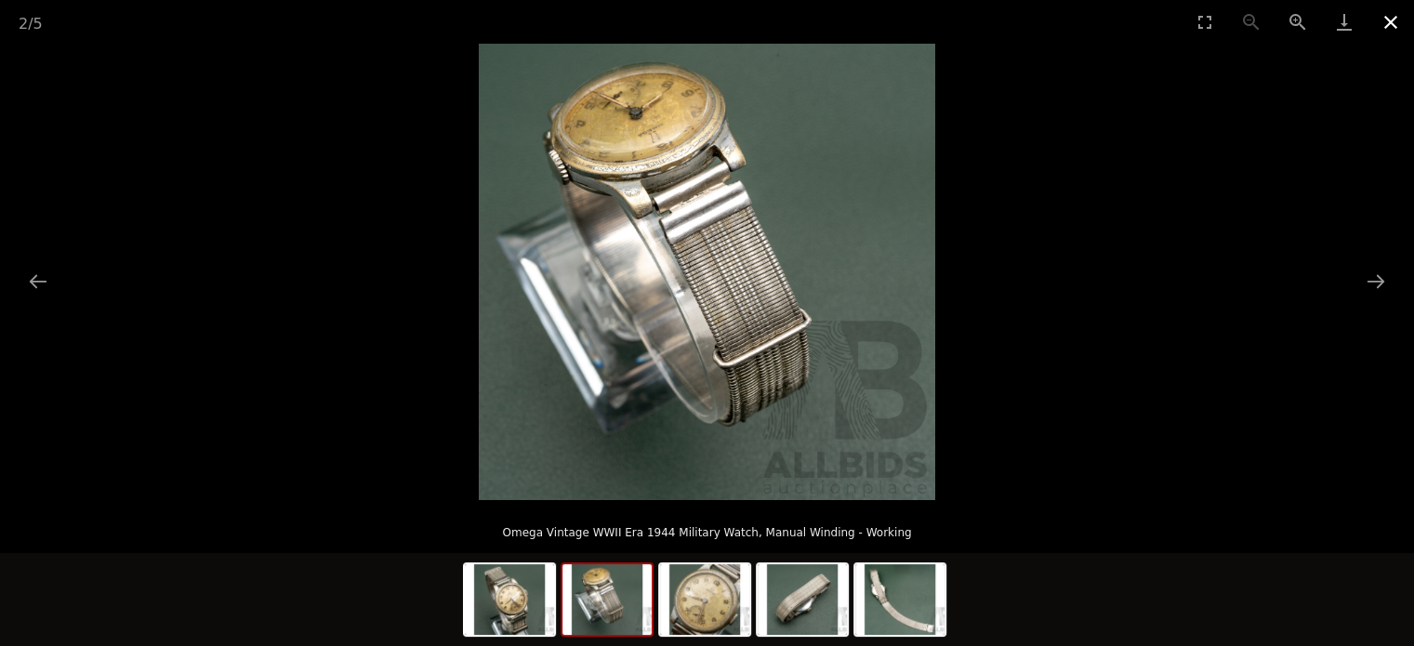
click at [1390, 33] on button "Close gallery" at bounding box center [1390, 22] width 46 height 44
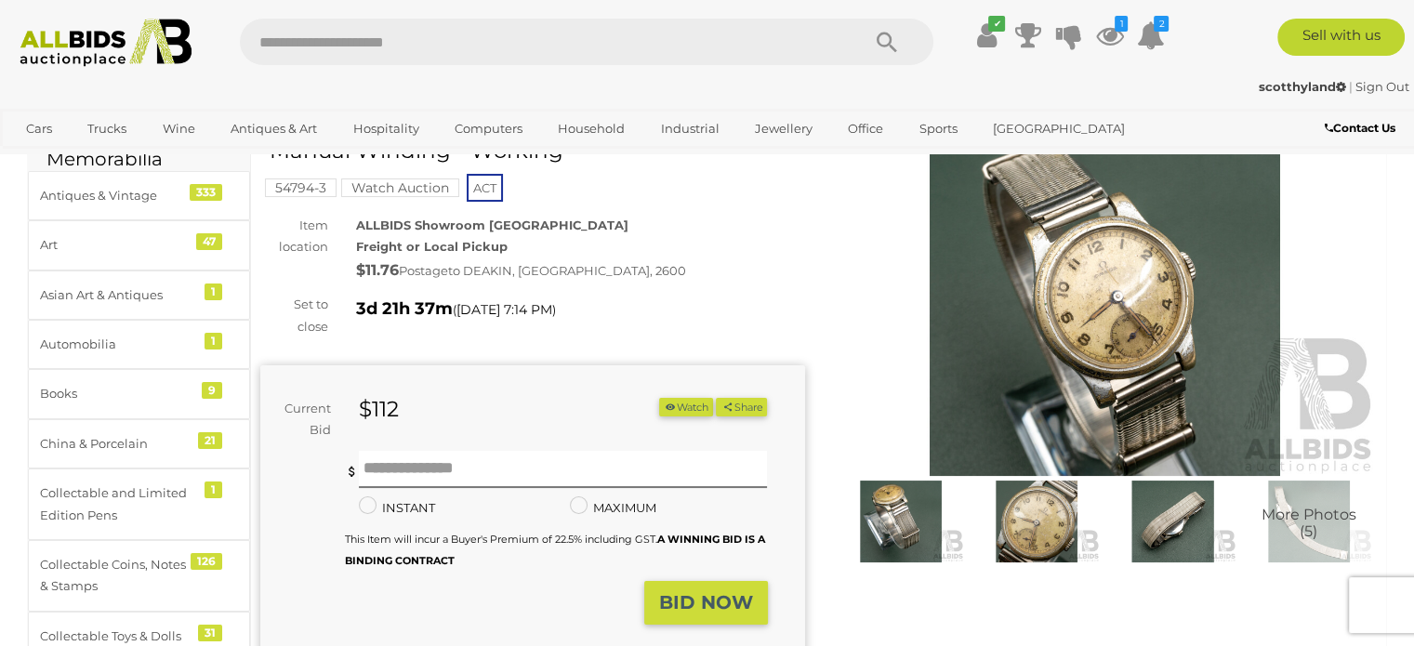
scroll to position [103, 0]
